Goal: Contribute content: Add original content to the website for others to see

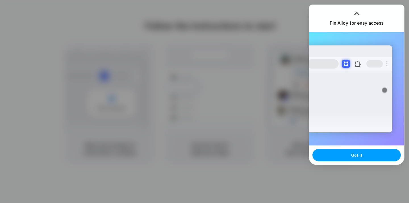
click at [361, 157] on span "Got it" at bounding box center [356, 156] width 11 height 6
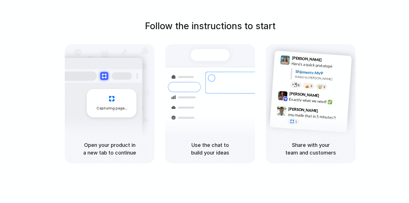
click at [274, 36] on div "Follow the instructions to start Capturing page Open your product in a new tab …" at bounding box center [210, 91] width 409 height 144
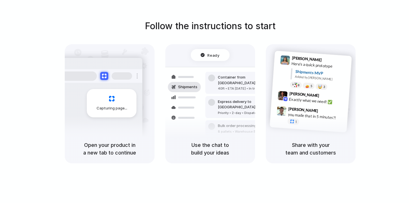
click at [205, 102] on div at bounding box center [205, 102] width 0 height 0
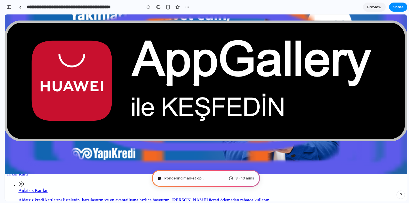
scroll to position [26, 0]
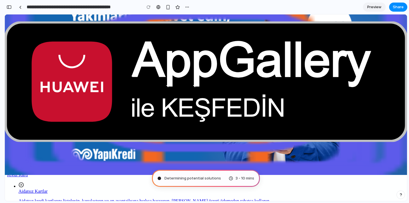
type input "**********"
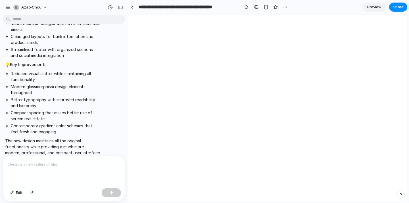
scroll to position [0, 0]
